Goal: Navigation & Orientation: Find specific page/section

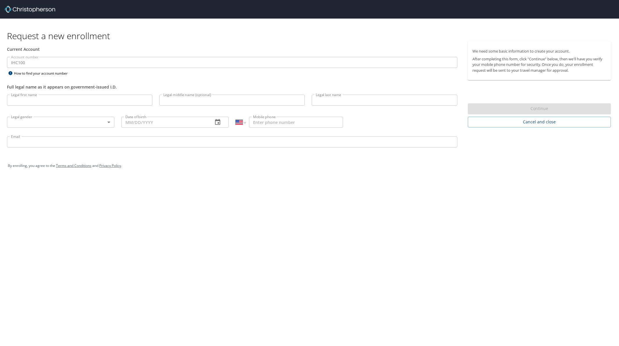
select select "US"
click at [441, 172] on div "By enrolling, you agree to the Terms and Conditions and Privacy Policy ." at bounding box center [309, 165] width 603 height 15
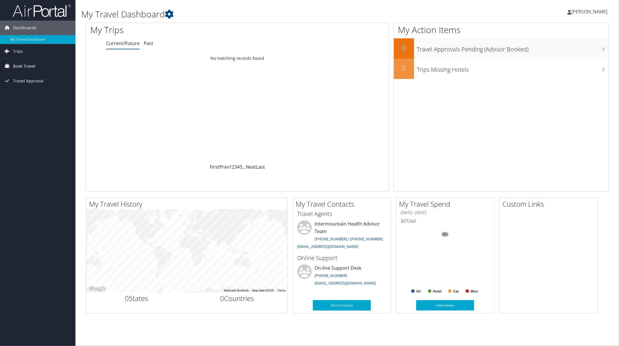
click at [23, 66] on span "Book Travel" at bounding box center [24, 66] width 22 height 15
click at [20, 53] on span "Trips" at bounding box center [18, 51] width 10 height 15
